Goal: Task Accomplishment & Management: Use online tool/utility

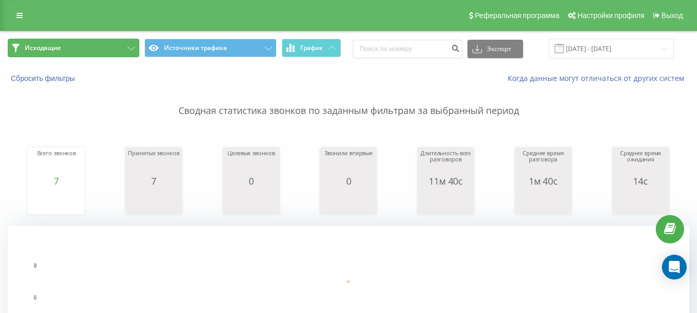
click at [119, 46] on button "Исходящие" at bounding box center [74, 48] width 132 height 19
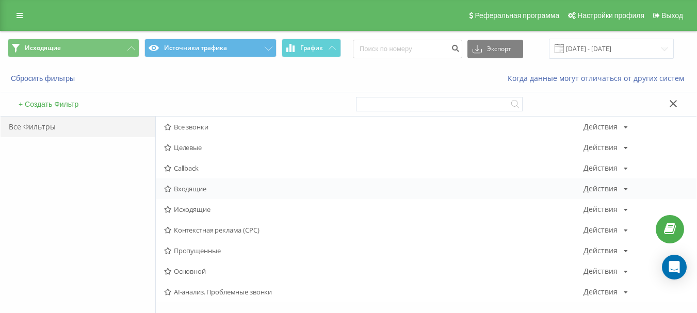
click at [202, 187] on span "Входящие" at bounding box center [373, 188] width 419 height 7
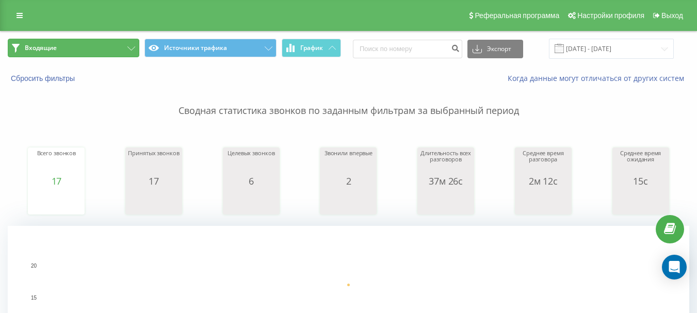
click at [84, 44] on button "Входящие" at bounding box center [74, 48] width 132 height 19
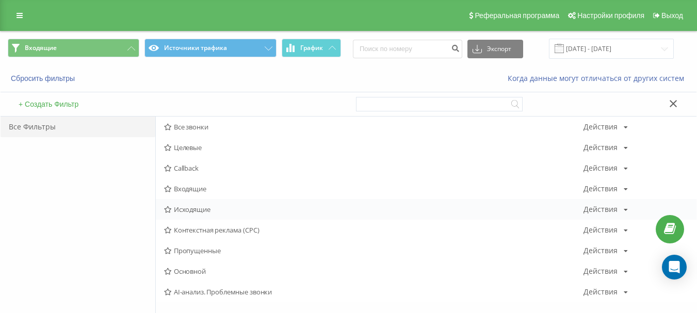
click at [200, 212] on span "Исходящие" at bounding box center [373, 209] width 419 height 7
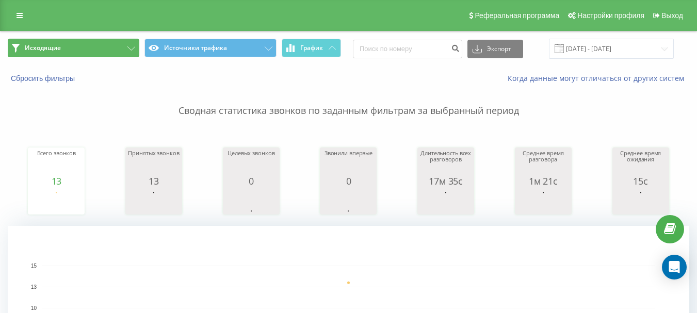
click at [136, 54] on button "Исходящие" at bounding box center [74, 48] width 132 height 19
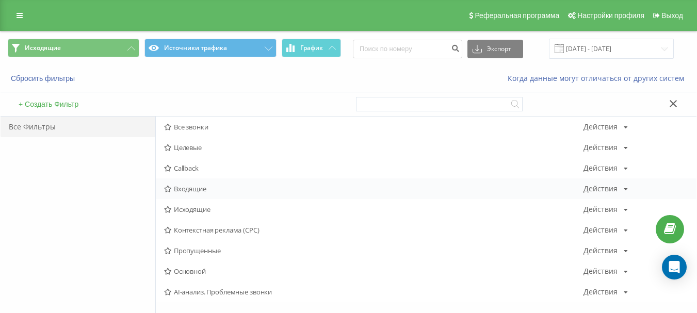
click at [199, 196] on div "Входящие Действия Редактировать Копировать Удалить По умолчанию Поделиться" at bounding box center [426, 189] width 541 height 21
click at [206, 188] on span "Входящие" at bounding box center [373, 188] width 419 height 7
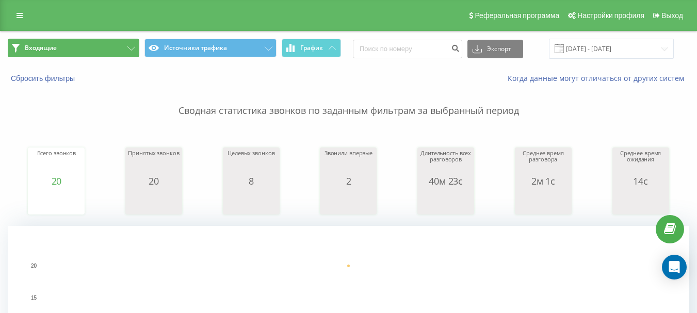
click at [135, 41] on button "Входящие" at bounding box center [74, 48] width 132 height 19
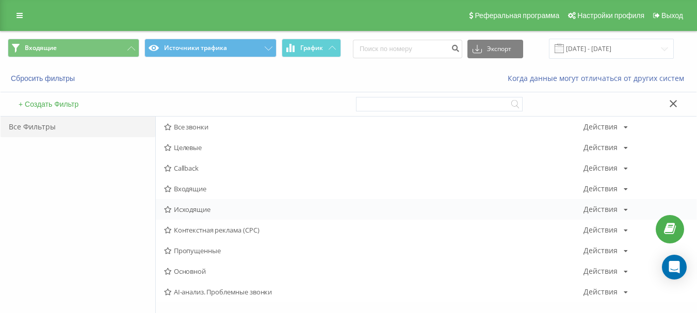
click at [199, 212] on span "Исходящие" at bounding box center [373, 209] width 419 height 7
